Goal: Transaction & Acquisition: Download file/media

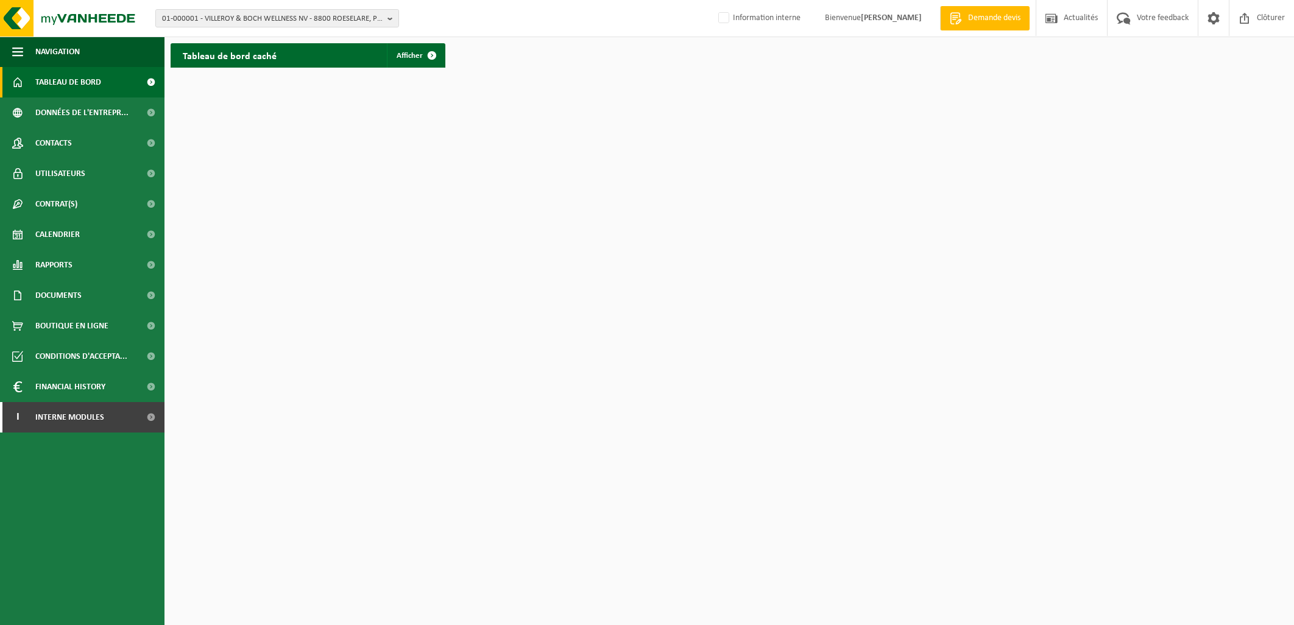
click at [266, 17] on span "01-000001 - VILLEROY & BOCH WELLNESS NV - 8800 ROESELARE, POPULIERSTRAAT 1" at bounding box center [272, 19] width 221 height 18
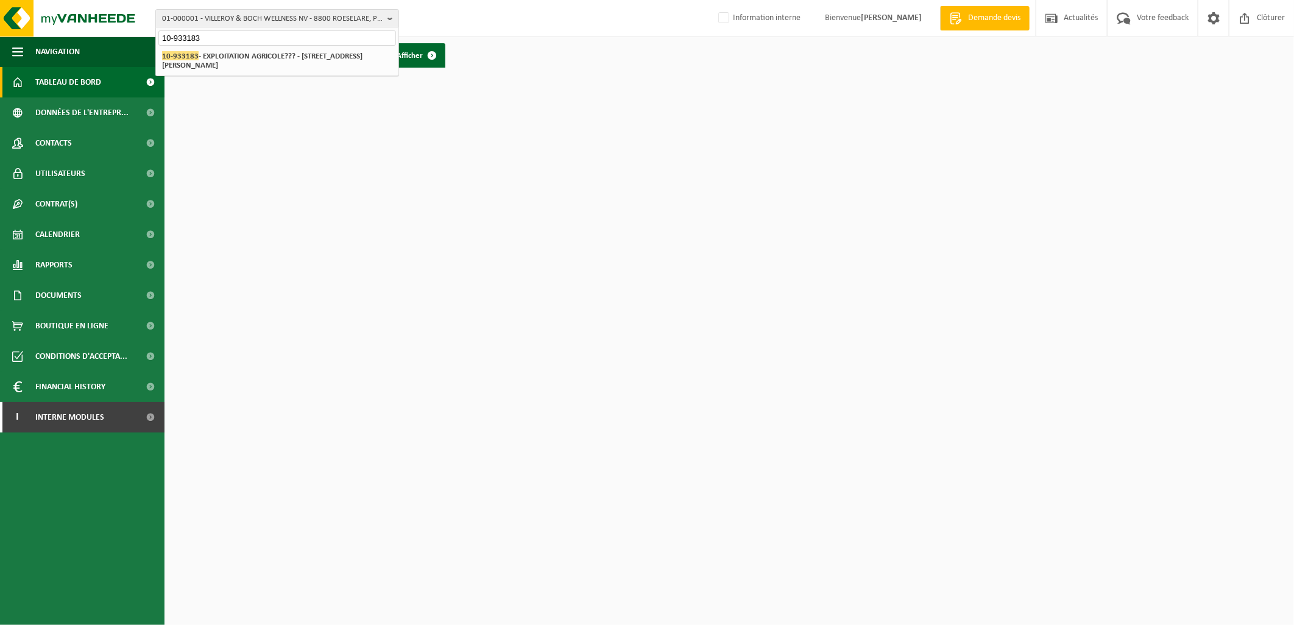
type input "10-933183"
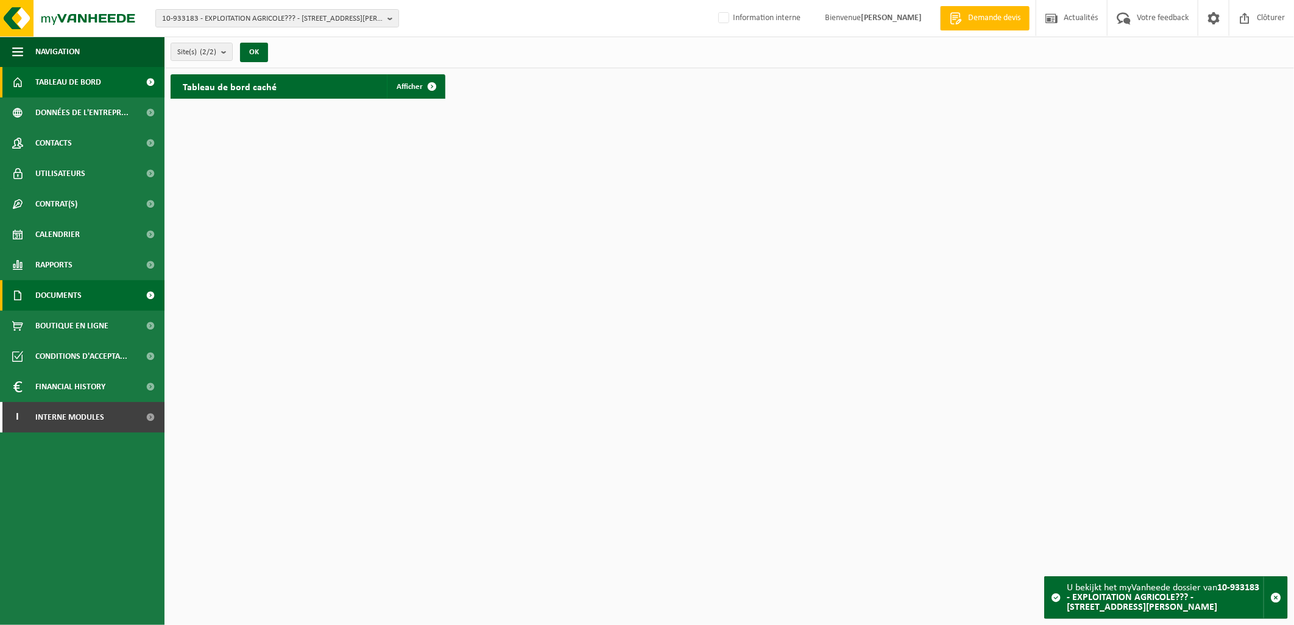
click at [104, 292] on link "Documents" at bounding box center [82, 295] width 164 height 30
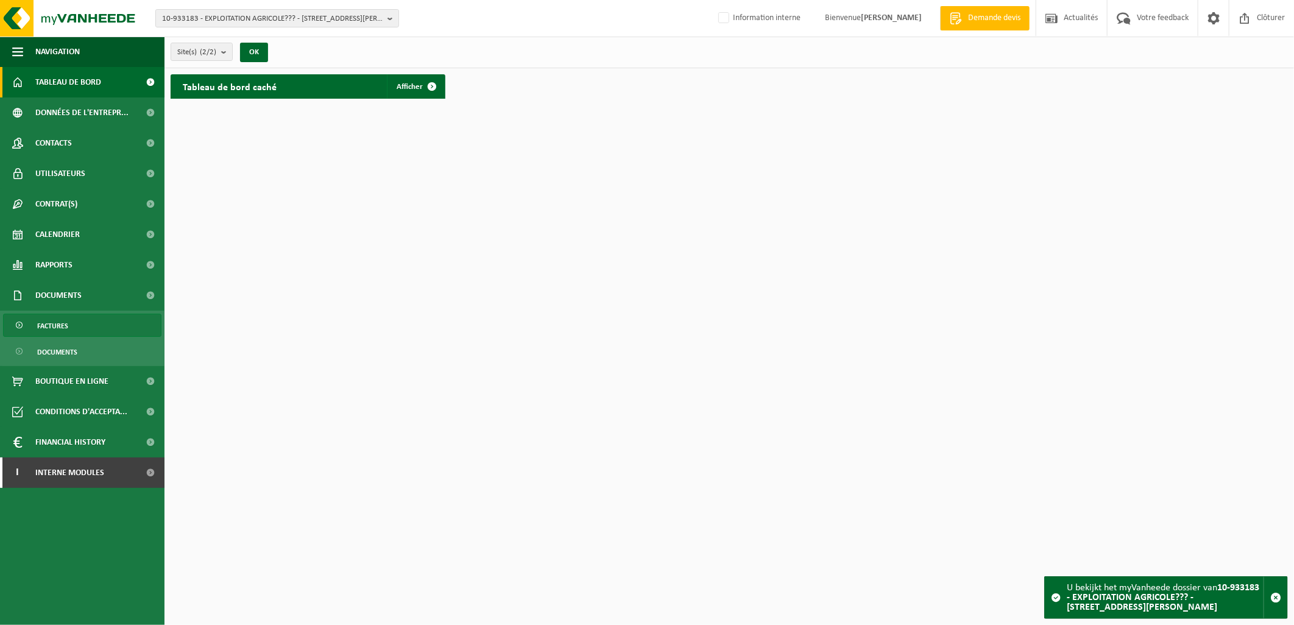
click at [91, 332] on link "Factures" at bounding box center [82, 325] width 158 height 23
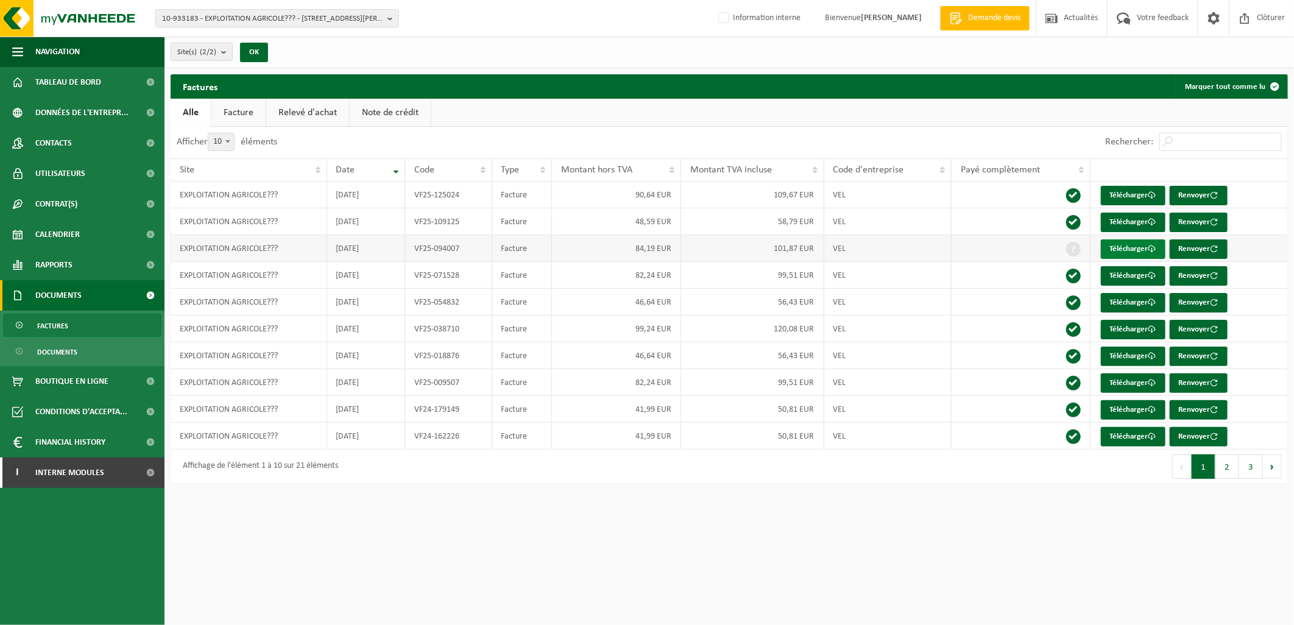
click at [1135, 251] on link "Télécharger" at bounding box center [1133, 248] width 65 height 19
click at [87, 143] on link "Contacts" at bounding box center [82, 143] width 164 height 30
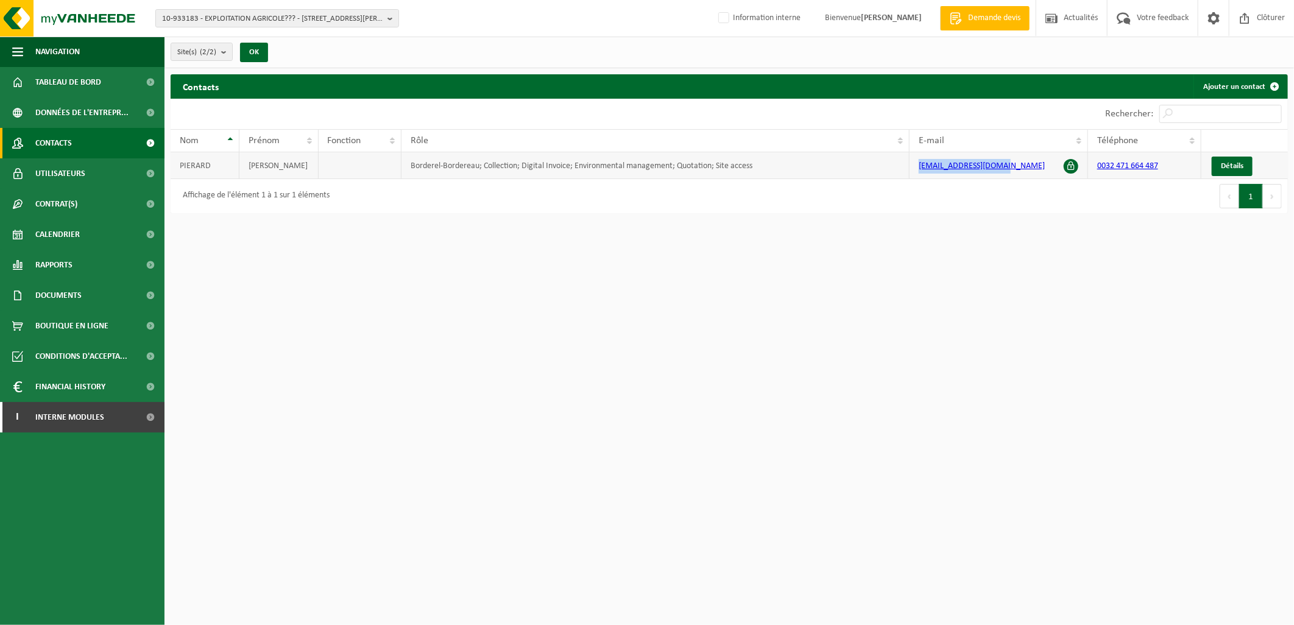
drag, startPoint x: 1024, startPoint y: 166, endPoint x: 919, endPoint y: 166, distance: 105.4
click at [919, 166] on td "[EMAIL_ADDRESS][DOMAIN_NAME]" at bounding box center [998, 165] width 178 height 27
copy link "[EMAIL_ADDRESS][DOMAIN_NAME]"
